Goal: Complete application form: Complete application form

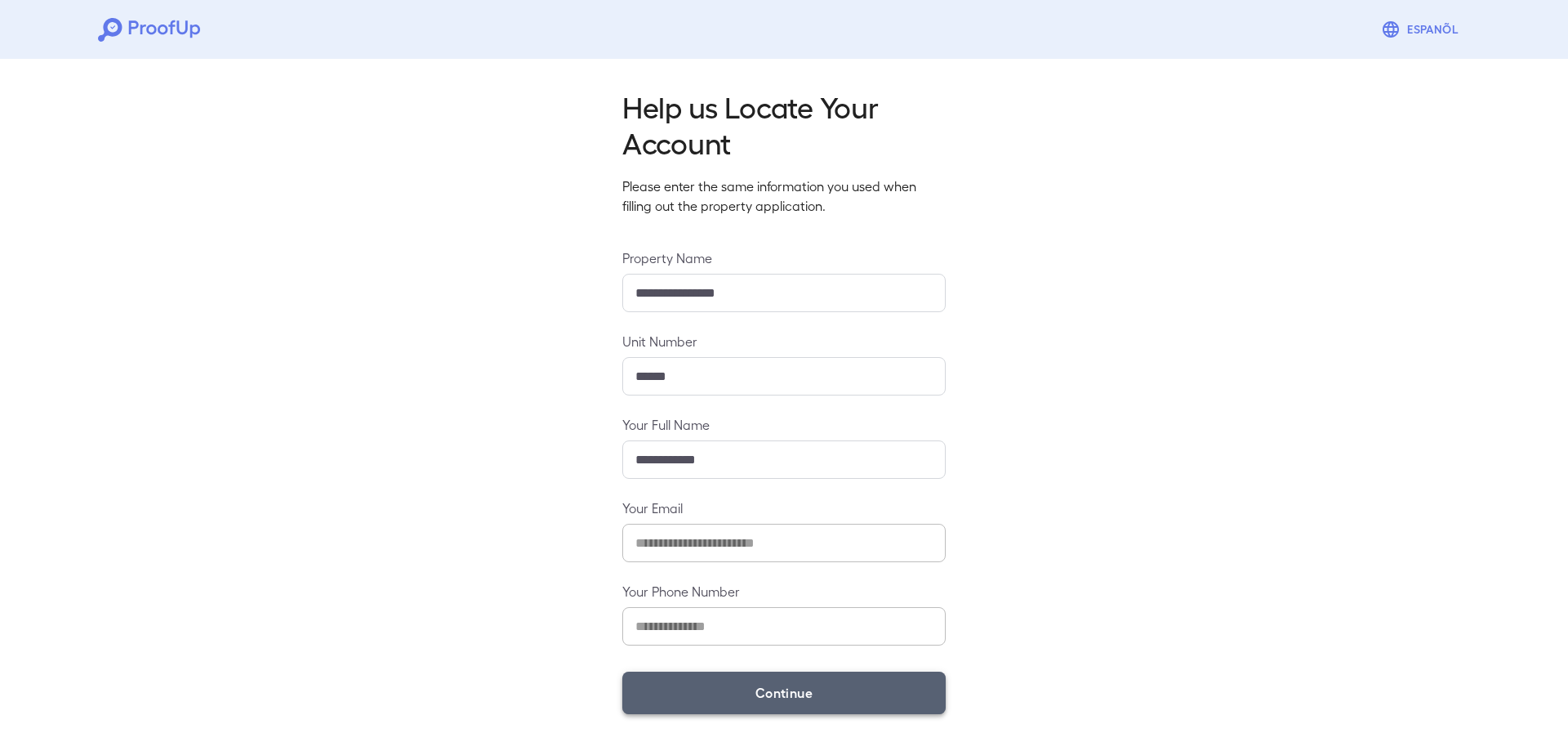
click at [808, 705] on button "Continue" at bounding box center [784, 693] width 324 height 43
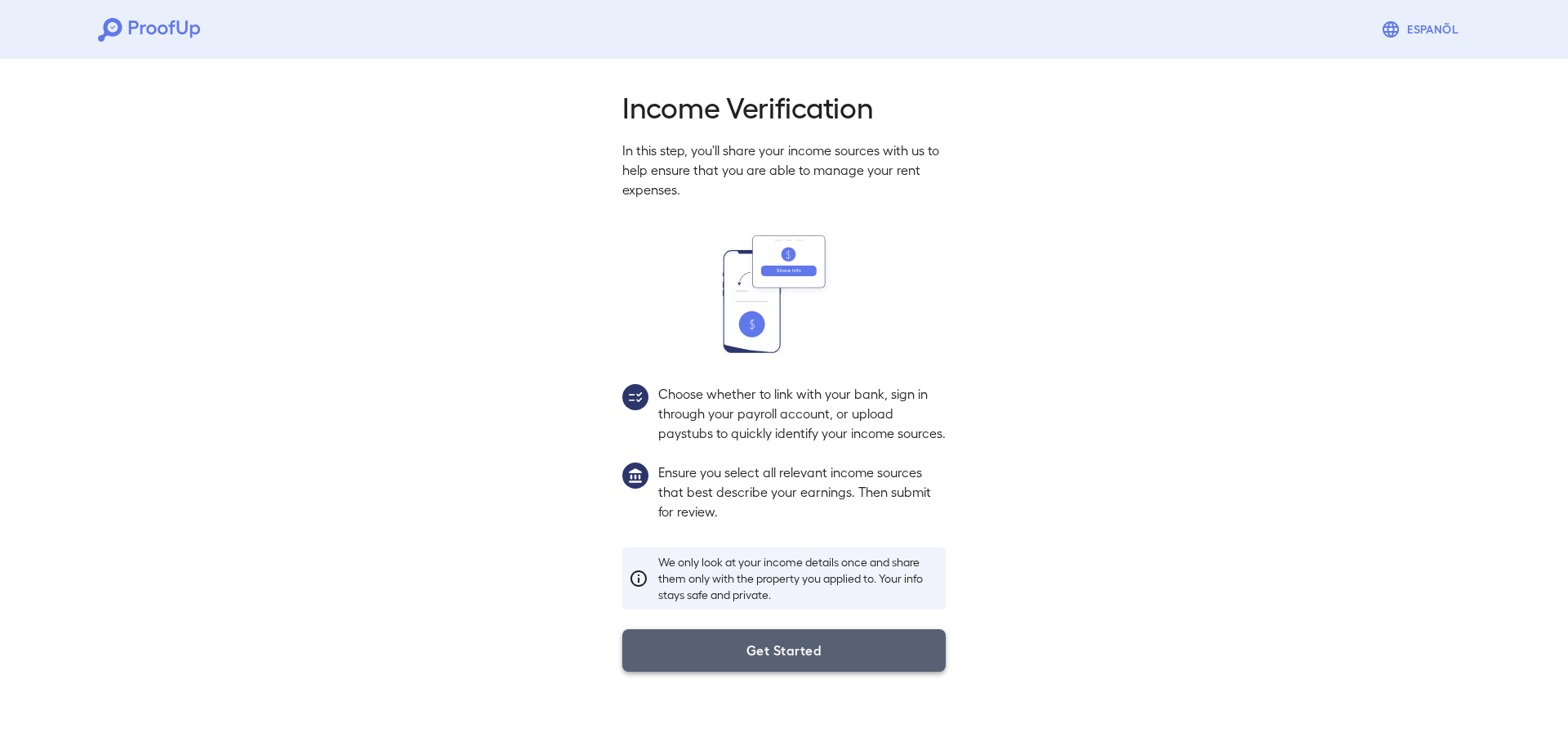
click at [801, 672] on button "Get Started" at bounding box center [784, 650] width 324 height 43
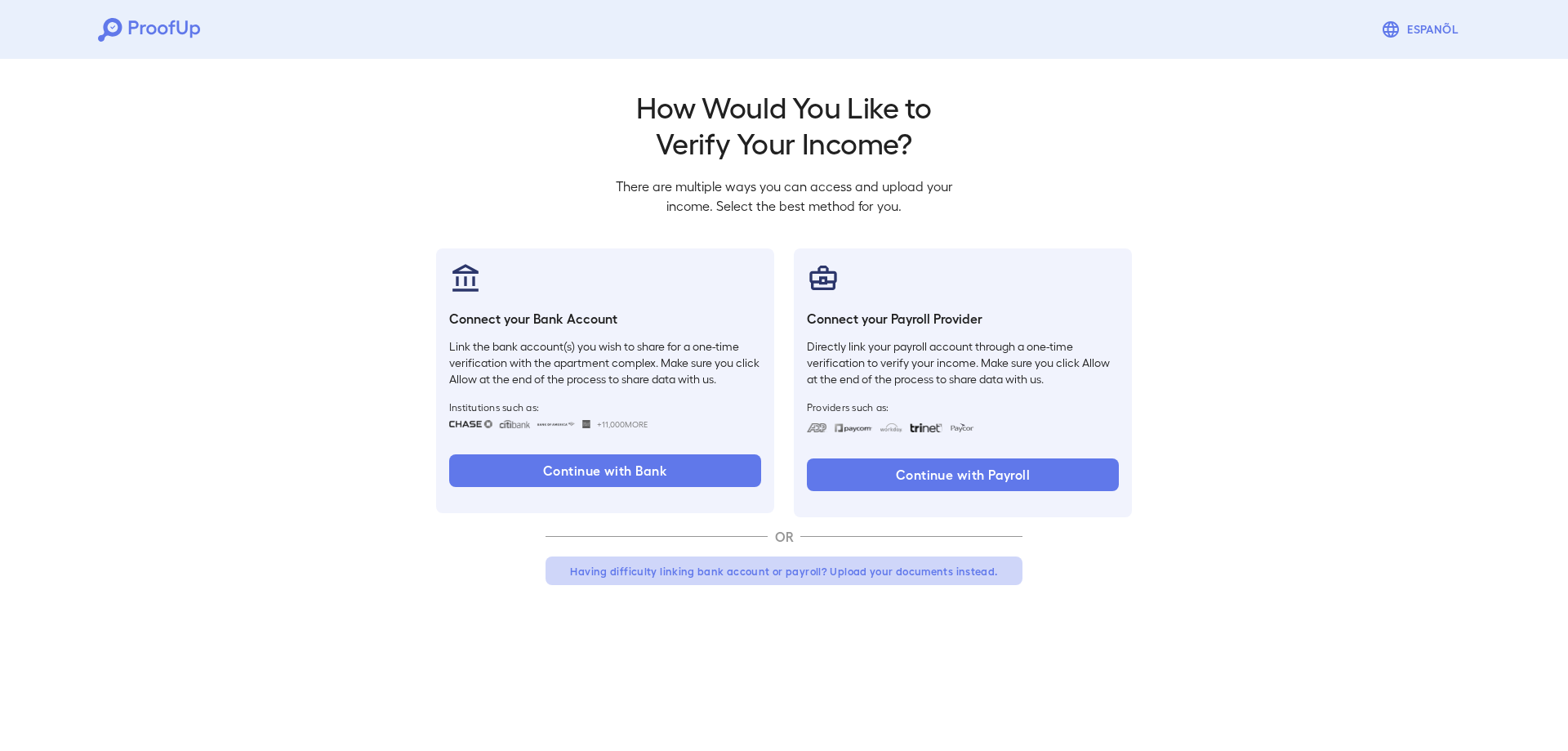
click at [839, 570] on button "Having difficulty linking bank account or payroll? Upload your documents instea…" at bounding box center [784, 570] width 477 height 29
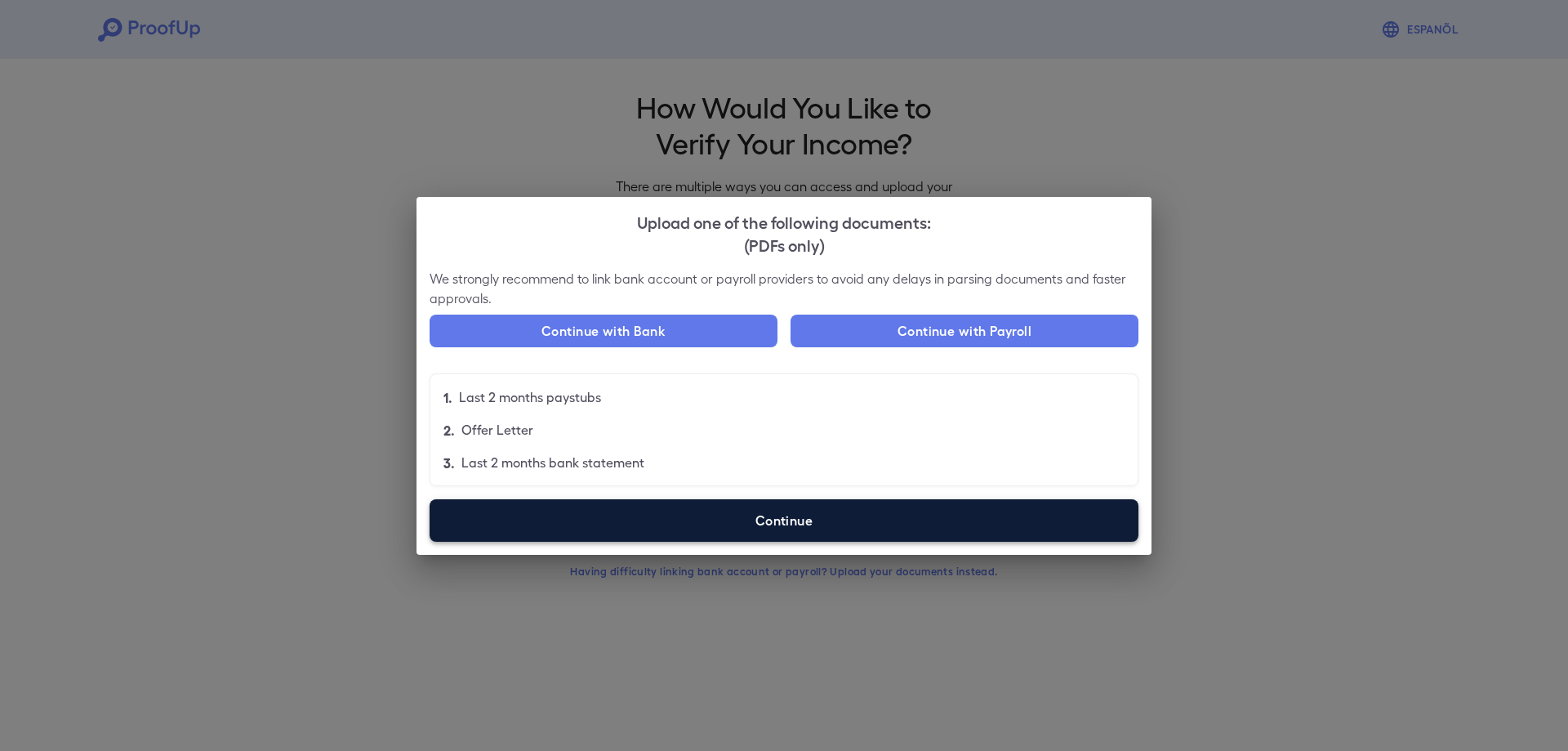
click at [785, 526] on label "Continue" at bounding box center [784, 521] width 709 height 43
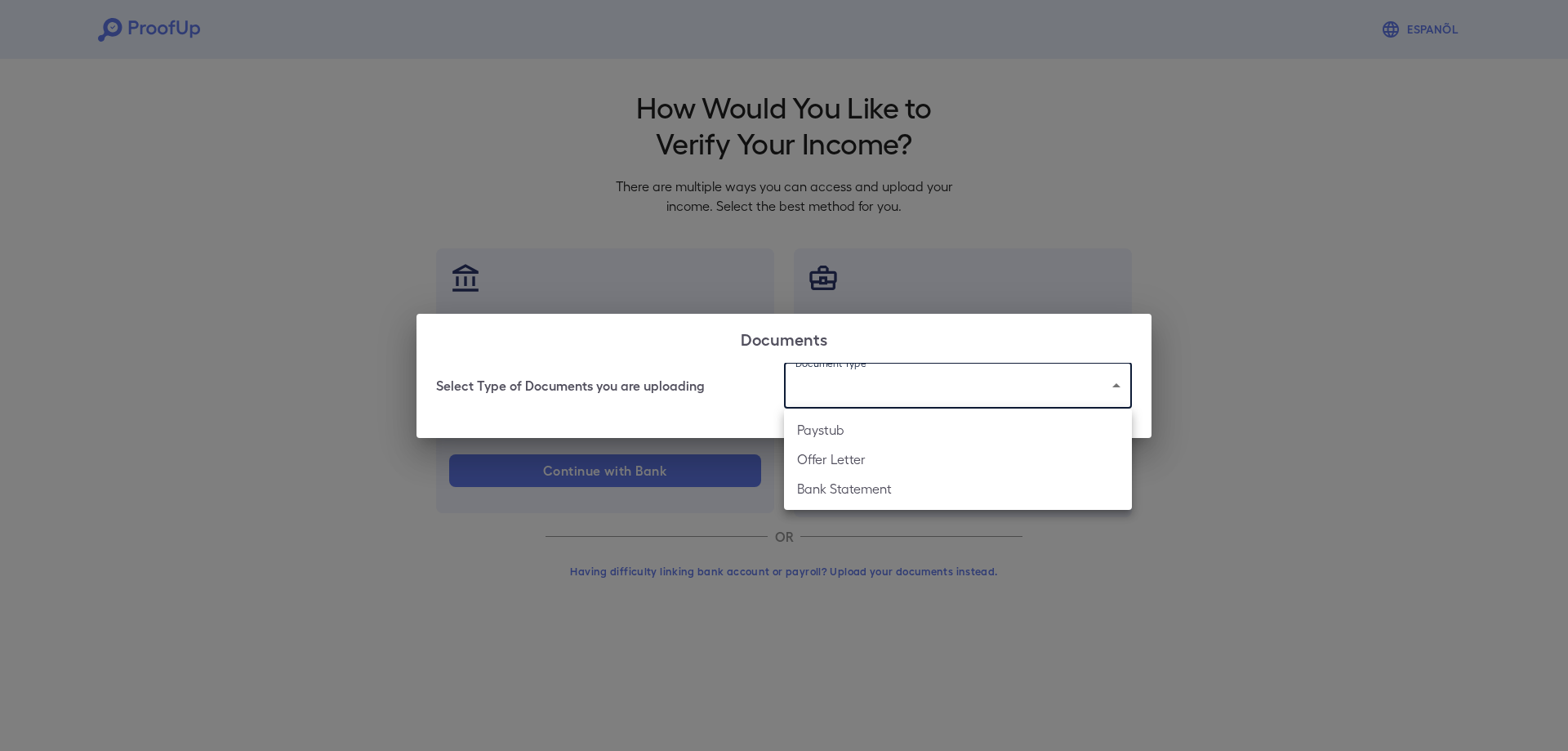
click at [890, 392] on body "Espanõl Go back How Would You Like to Verify Your Income? There are multiple wa…" at bounding box center [784, 312] width 1568 height 625
click at [860, 488] on li "Bank Statement" at bounding box center [958, 489] width 348 height 29
type input "**********"
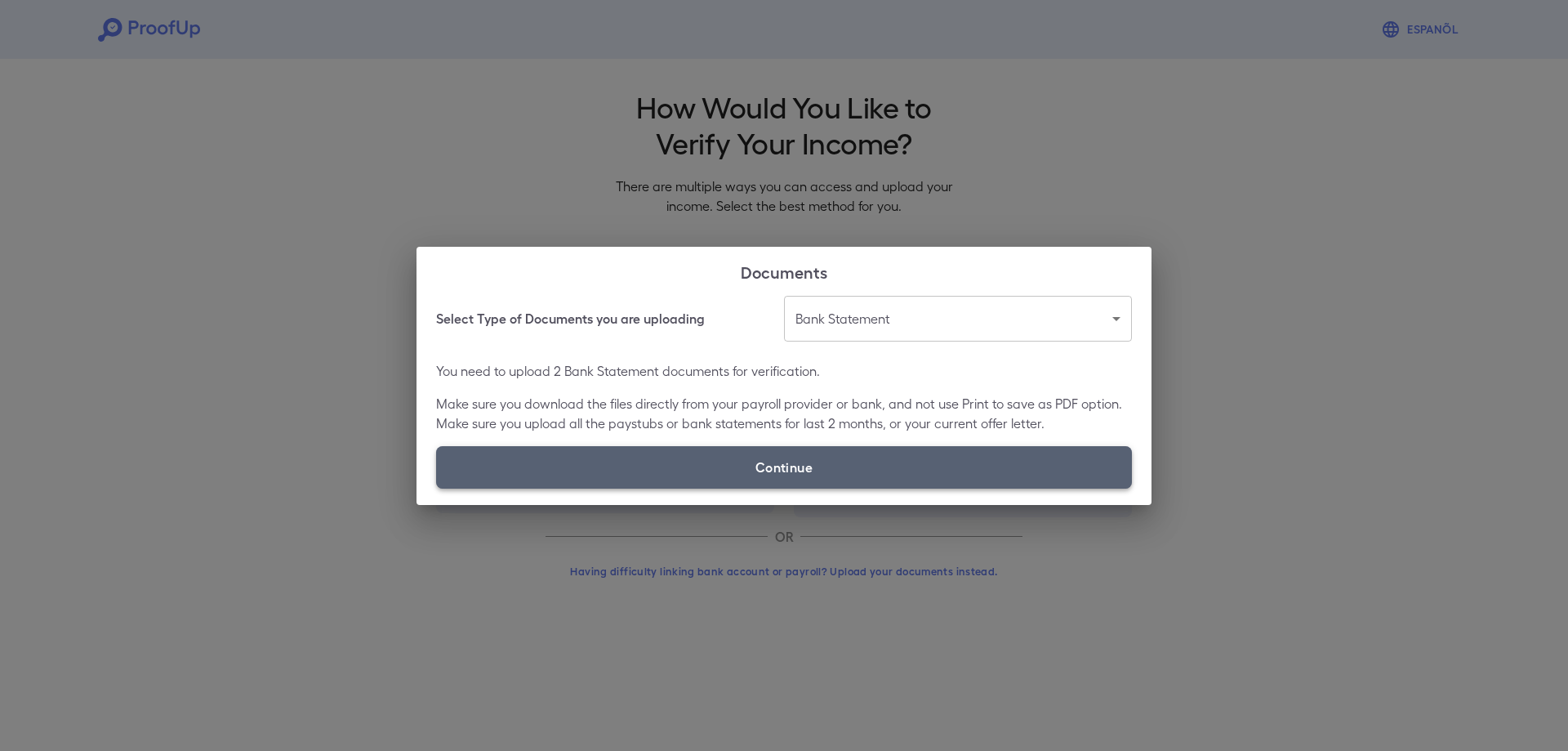
click at [807, 466] on label "Continue" at bounding box center [784, 467] width 696 height 43
click at [437, 488] on input "Continue" at bounding box center [436, 488] width 1 height 1
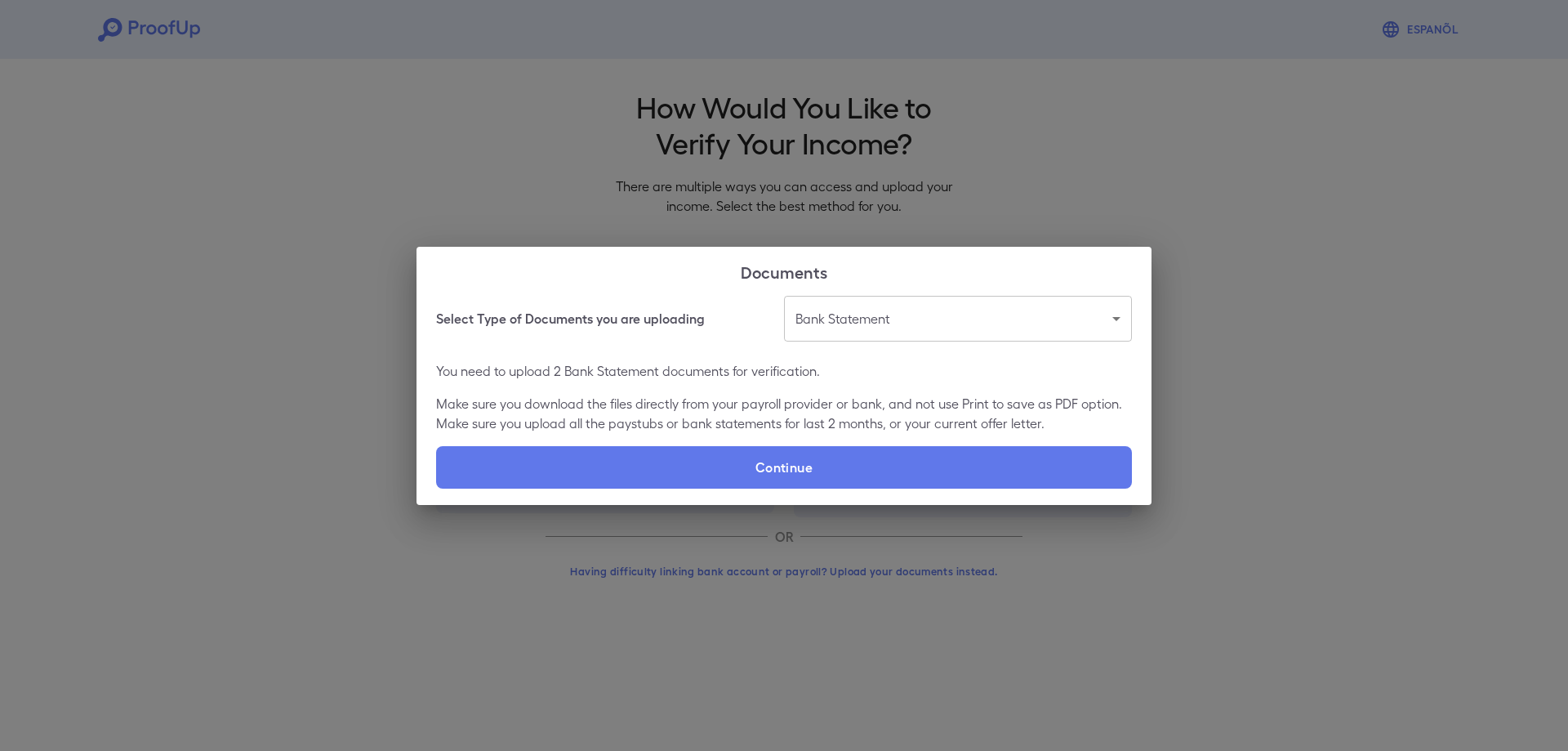
click at [1262, 267] on div "**********" at bounding box center [784, 376] width 1568 height 751
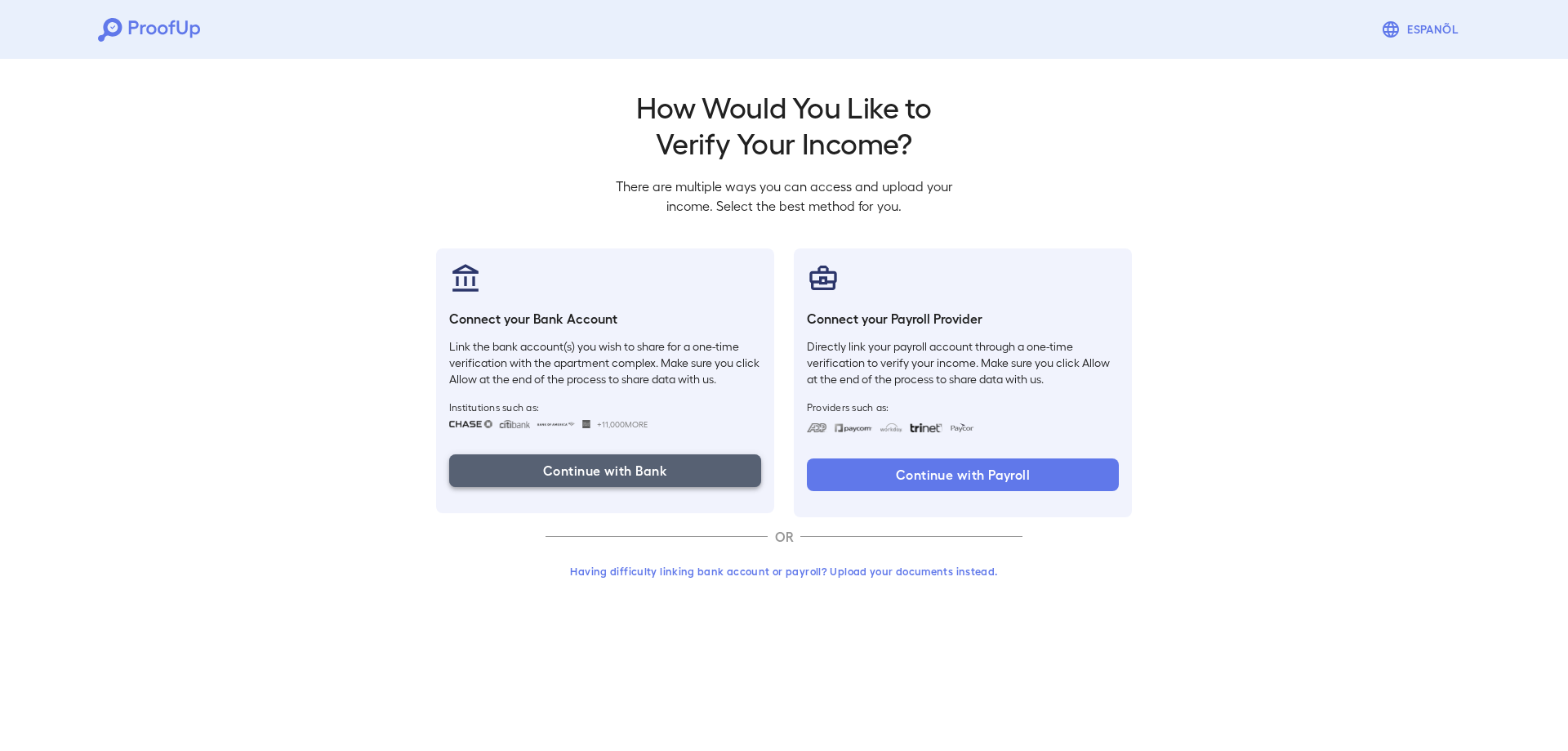
click at [587, 475] on button "Continue with Bank" at bounding box center [605, 471] width 312 height 33
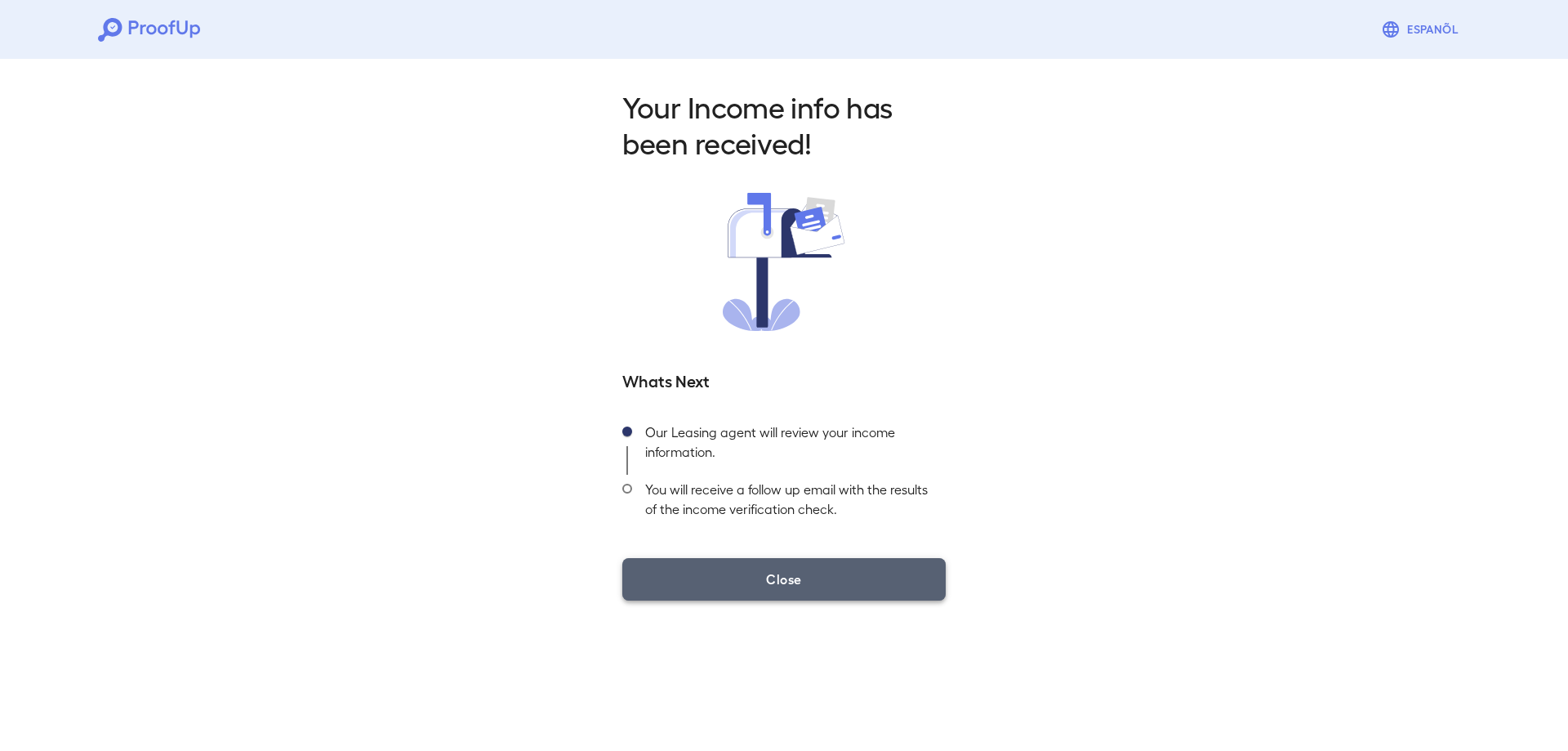
click at [793, 590] on button "Close" at bounding box center [784, 579] width 324 height 43
click at [780, 581] on button "Close" at bounding box center [784, 579] width 324 height 43
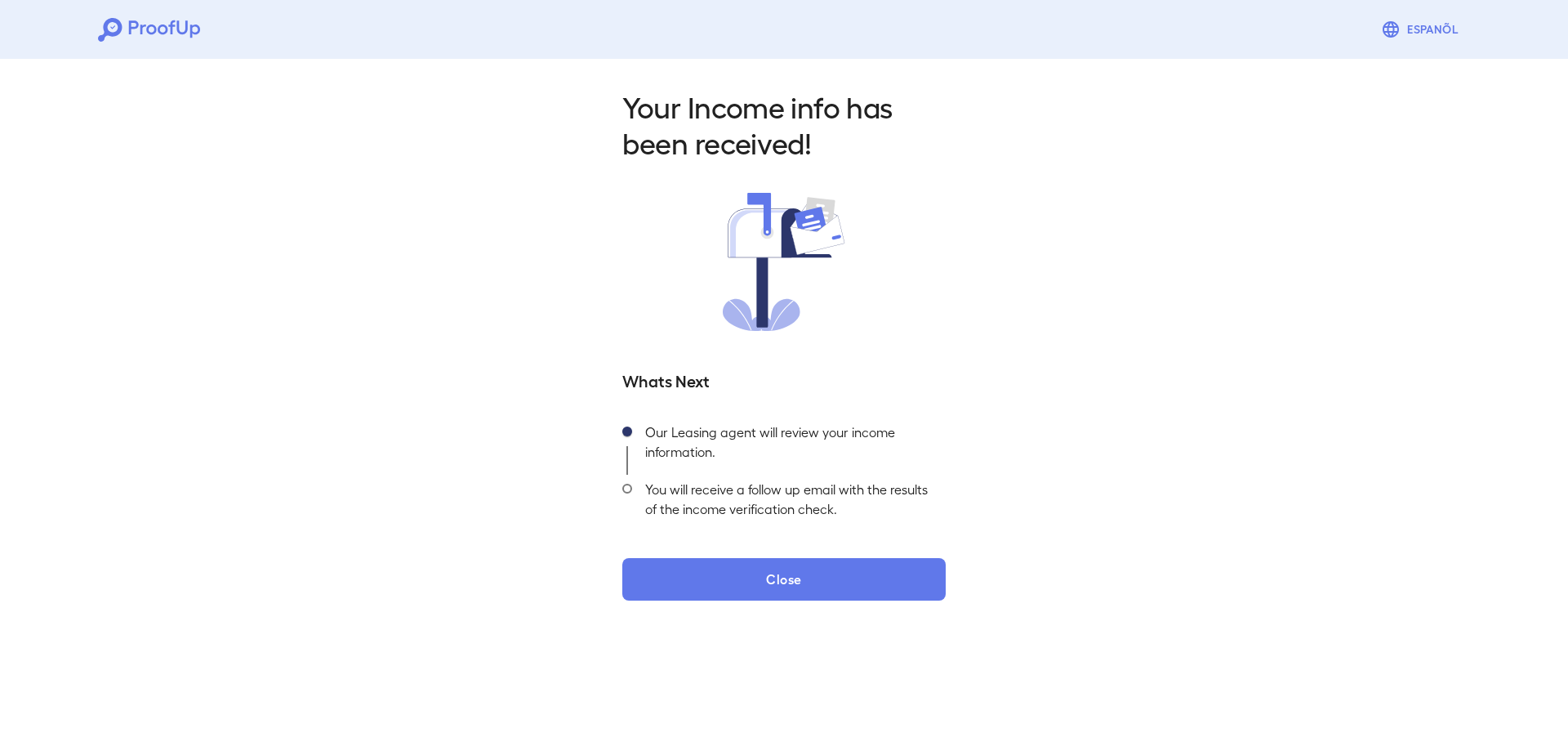
click at [628, 490] on span at bounding box center [627, 489] width 10 height 10
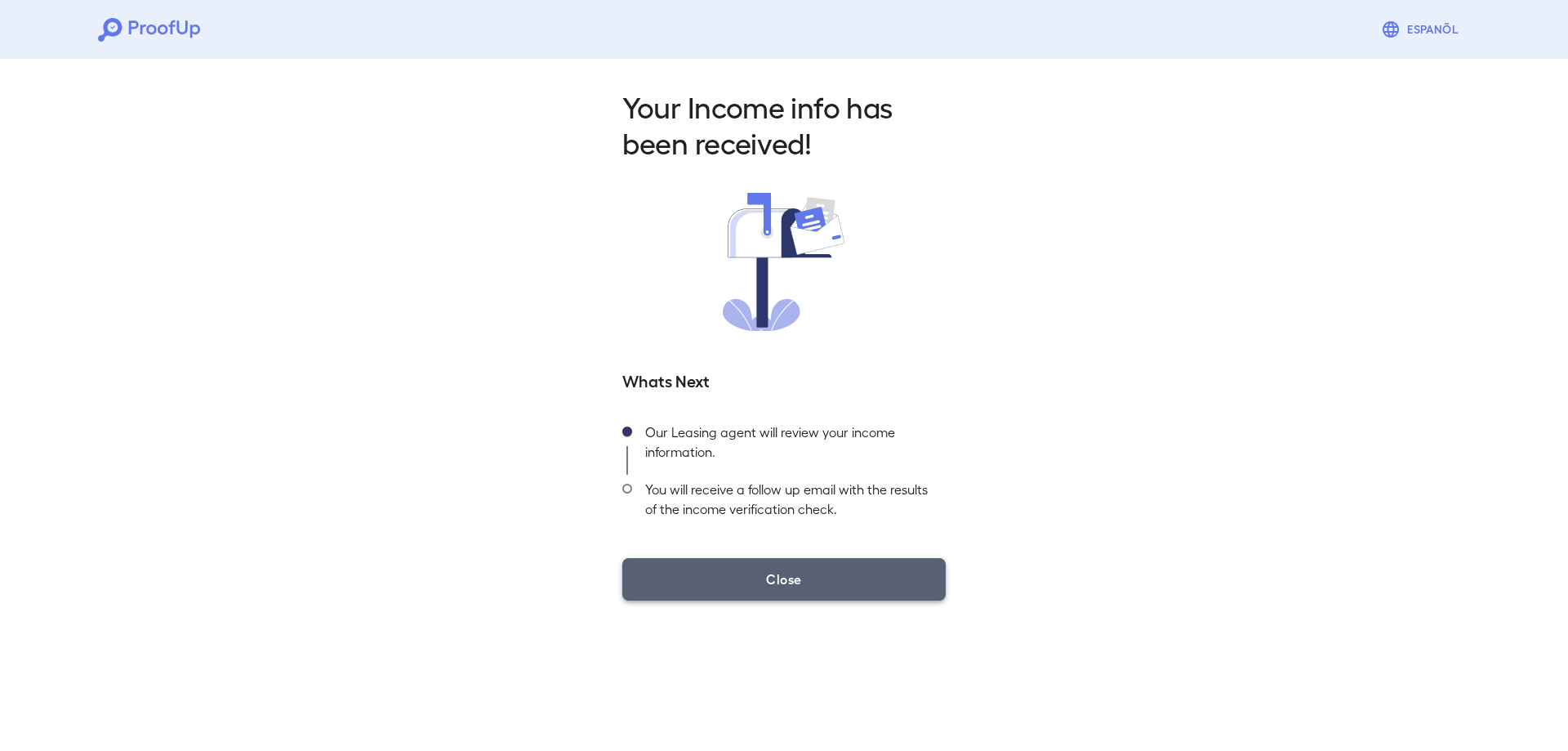
click at [766, 573] on button "Close" at bounding box center [784, 579] width 324 height 43
click at [795, 579] on button "Close" at bounding box center [784, 579] width 324 height 43
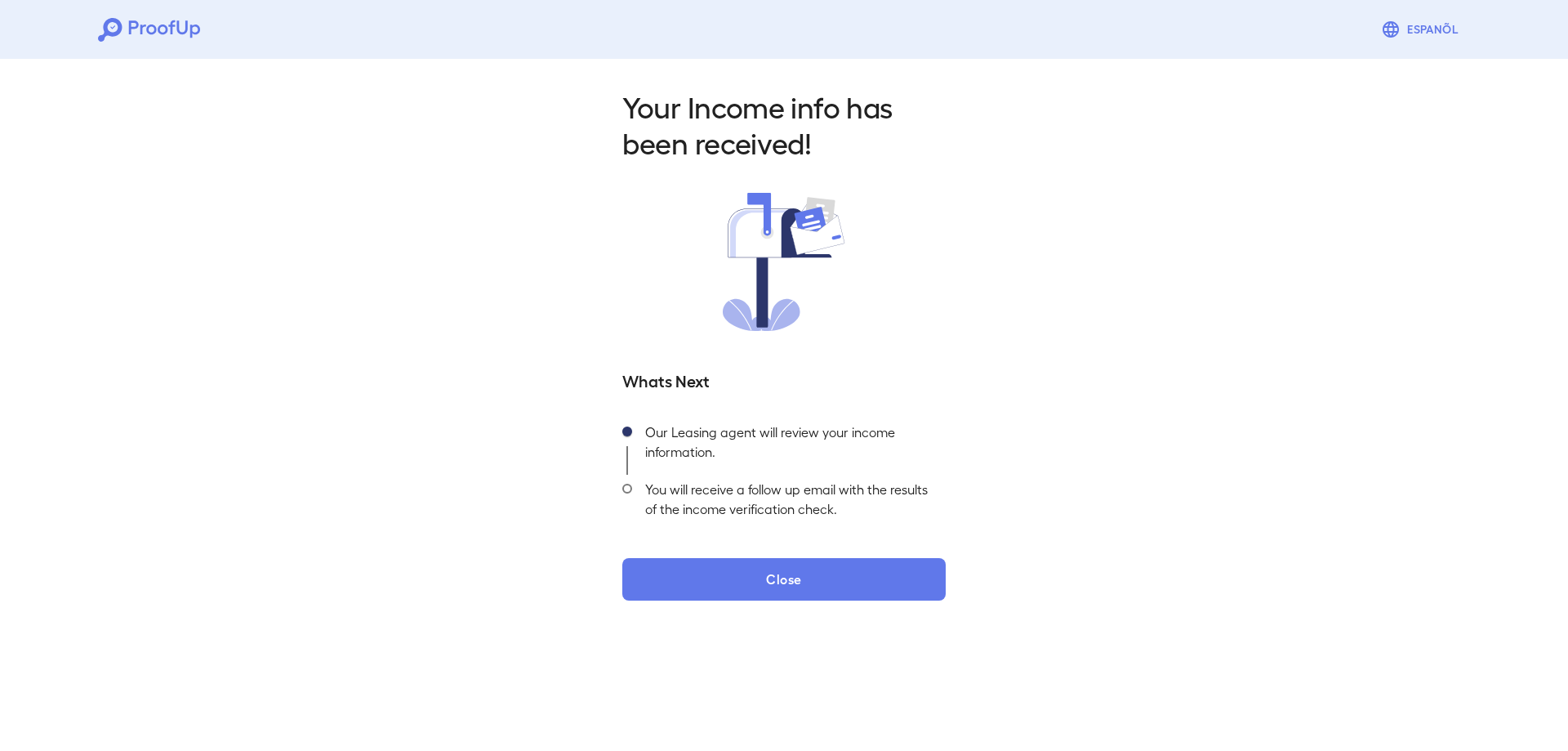
click at [623, 558] on button "Close" at bounding box center [784, 579] width 324 height 43
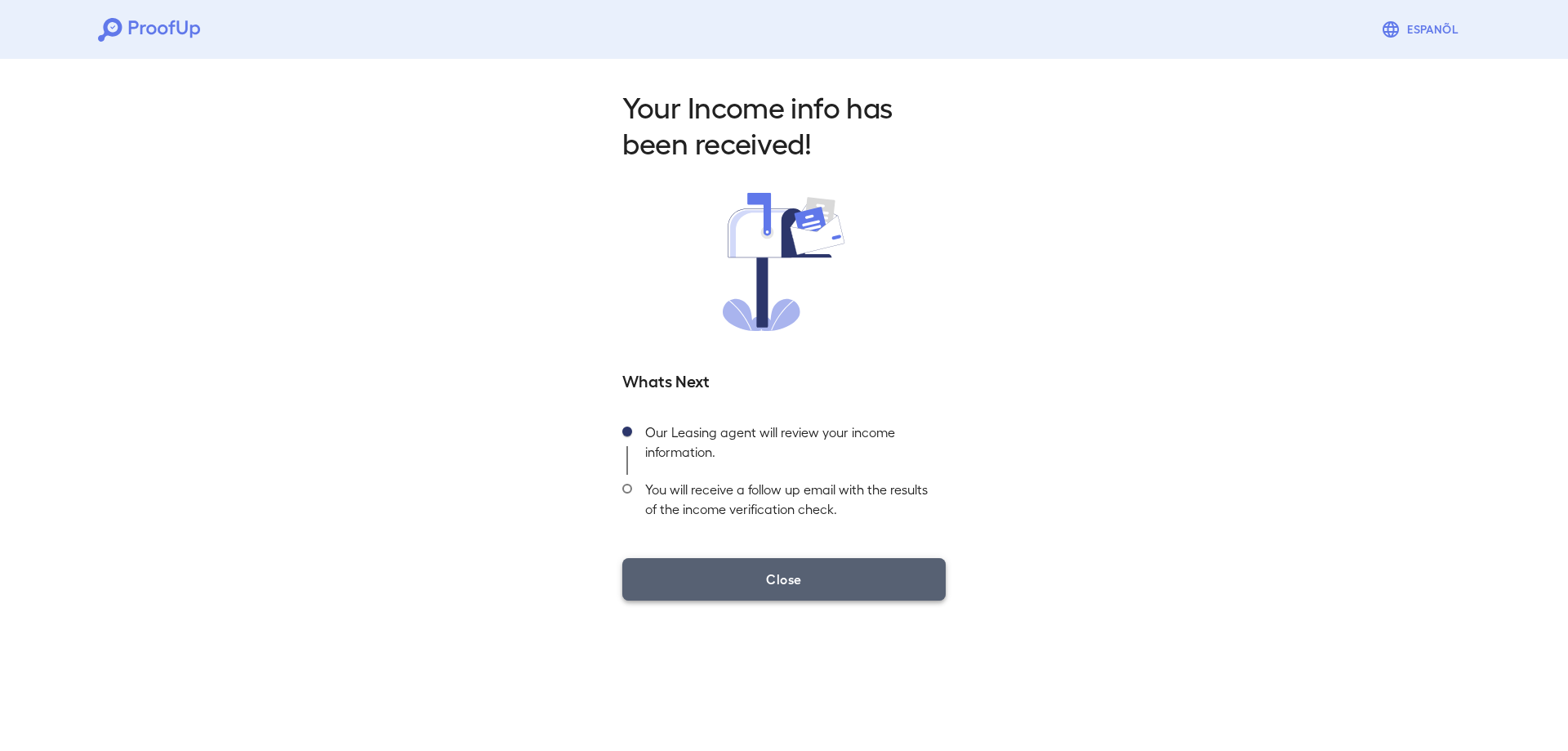
drag, startPoint x: 793, startPoint y: 585, endPoint x: 792, endPoint y: 572, distance: 13.0
click at [792, 585] on button "Close" at bounding box center [784, 579] width 324 height 43
